Goal: Navigation & Orientation: Find specific page/section

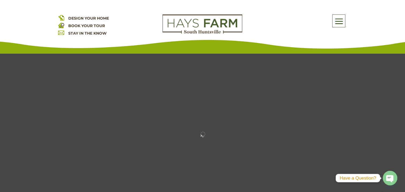
click at [342, 21] on span at bounding box center [339, 21] width 13 height 12
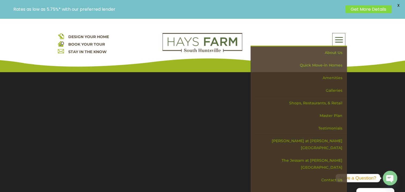
scroll to position [54, 0]
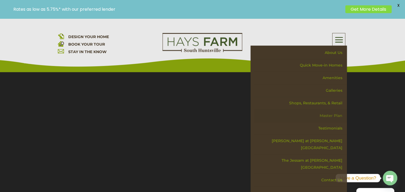
click at [329, 115] on link "Master Plan" at bounding box center [300, 115] width 93 height 13
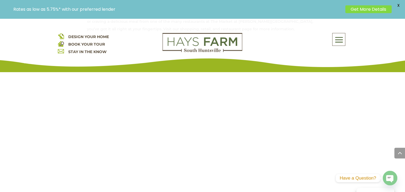
scroll to position [428, 0]
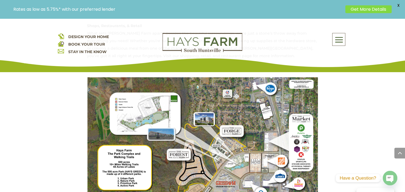
click at [341, 40] on span at bounding box center [339, 40] width 13 height 12
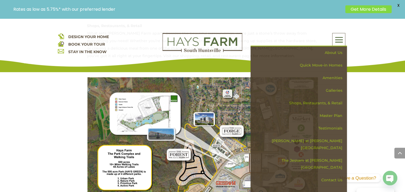
click at [356, 38] on div "DESIGN YOUR HOME BOOK YOUR TOUR STAY IN THE KNOW About Us Quick Move-in Homes A…" at bounding box center [202, 45] width 405 height 54
click at [389, 111] on div "For generations, the Hays family has been an integral part of Huntsville, Alaba…" at bounding box center [202, 123] width 405 height 612
click at [360, 33] on div "DESIGN YOUR HOME BOOK YOUR TOUR STAY IN THE KNOW About Us Quick Move-in Homes A…" at bounding box center [202, 45] width 405 height 54
click at [317, 33] on div "DESIGN YOUR HOME BOOK YOUR TOUR STAY IN THE KNOW About Us Quick Move-in Homes A…" at bounding box center [202, 45] width 405 height 54
click at [341, 37] on span at bounding box center [339, 40] width 13 height 12
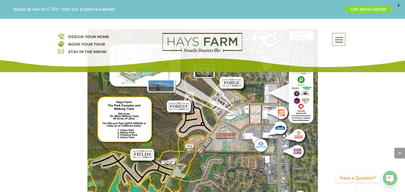
scroll to position [450, 0]
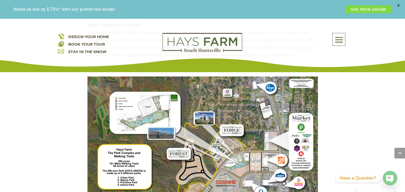
scroll to position [419, 0]
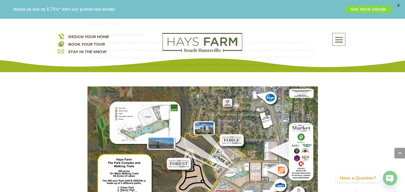
click at [336, 44] on span at bounding box center [339, 40] width 13 height 12
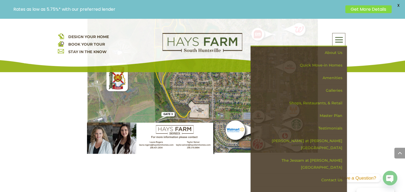
scroll to position [794, 0]
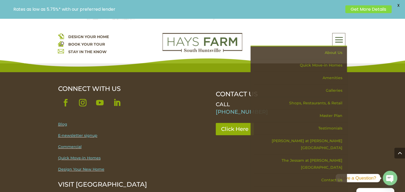
click at [375, 34] on div "DESIGN YOUR HOME BOOK YOUR TOUR STAY IN THE KNOW About Us Quick Move-in Homes A…" at bounding box center [202, 45] width 405 height 54
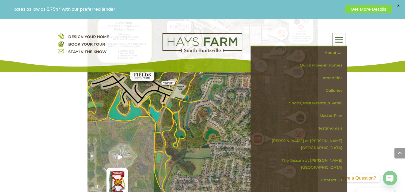
scroll to position [526, 0]
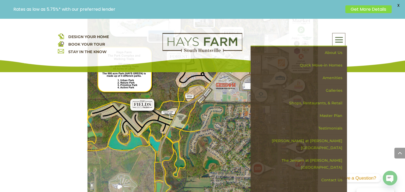
click at [337, 41] on span at bounding box center [339, 40] width 13 height 12
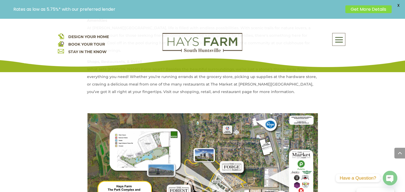
scroll to position [419, 0]
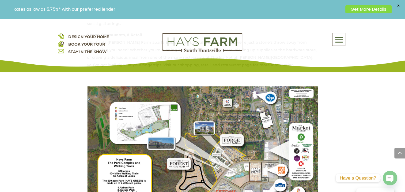
click at [339, 108] on div "For generations, the Hays family has been an integral part of Huntsville, Alaba…" at bounding box center [202, 121] width 289 height 591
click at [339, 38] on span at bounding box center [339, 40] width 13 height 12
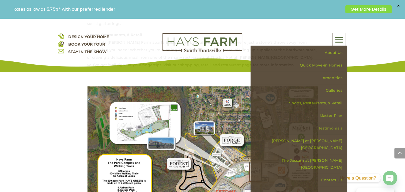
click at [332, 126] on link "Testimonials" at bounding box center [300, 128] width 93 height 13
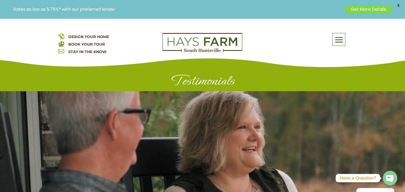
click at [340, 41] on span at bounding box center [339, 40] width 13 height 12
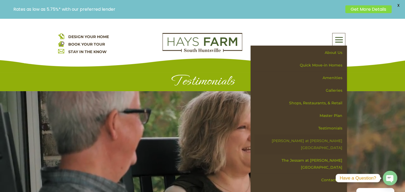
click at [331, 138] on link "[PERSON_NAME] at [PERSON_NAME][GEOGRAPHIC_DATA]" at bounding box center [300, 144] width 93 height 20
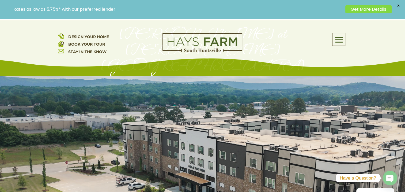
scroll to position [80, 0]
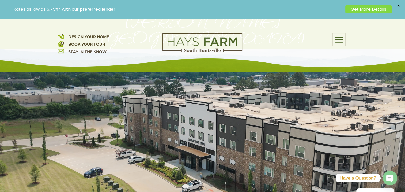
click at [339, 39] on span at bounding box center [339, 40] width 13 height 12
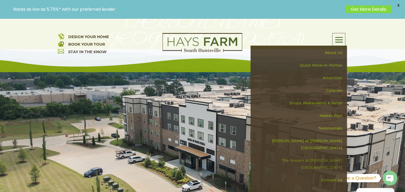
click at [327, 154] on link "The Jessam at [PERSON_NAME][GEOGRAPHIC_DATA]" at bounding box center [300, 164] width 93 height 20
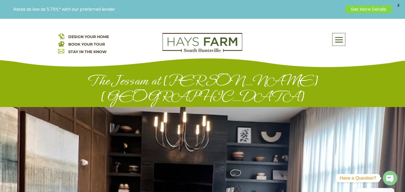
click at [338, 36] on span at bounding box center [339, 40] width 13 height 12
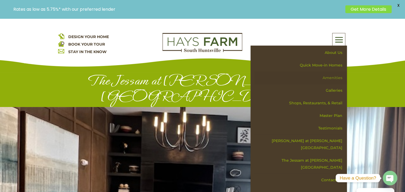
click at [331, 76] on link "Amenities" at bounding box center [300, 77] width 93 height 13
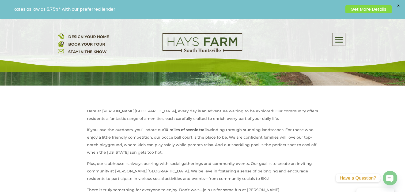
scroll to position [161, 0]
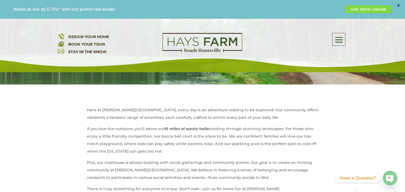
click at [336, 37] on span at bounding box center [339, 40] width 13 height 12
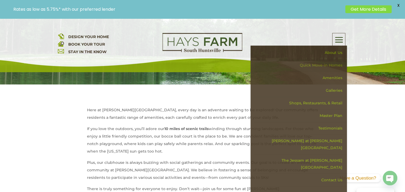
click at [335, 65] on link "Quick Move-in Homes" at bounding box center [300, 65] width 93 height 13
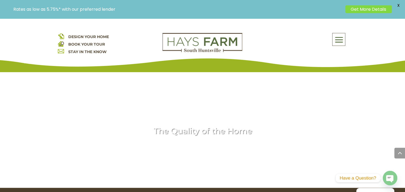
scroll to position [750, 0]
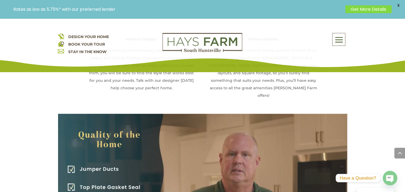
click at [338, 39] on span at bounding box center [339, 40] width 13 height 12
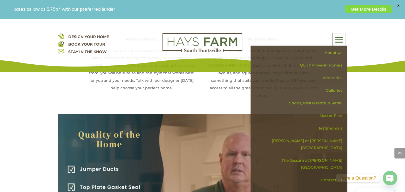
click at [335, 77] on link "Amenities" at bounding box center [300, 77] width 93 height 13
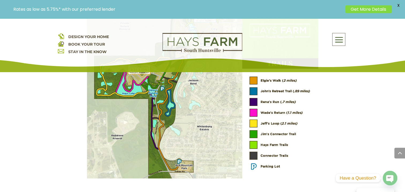
scroll to position [750, 0]
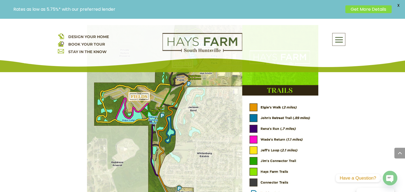
click at [180, 181] on img at bounding box center [202, 115] width 231 height 180
